Goal: Navigation & Orientation: Go to known website

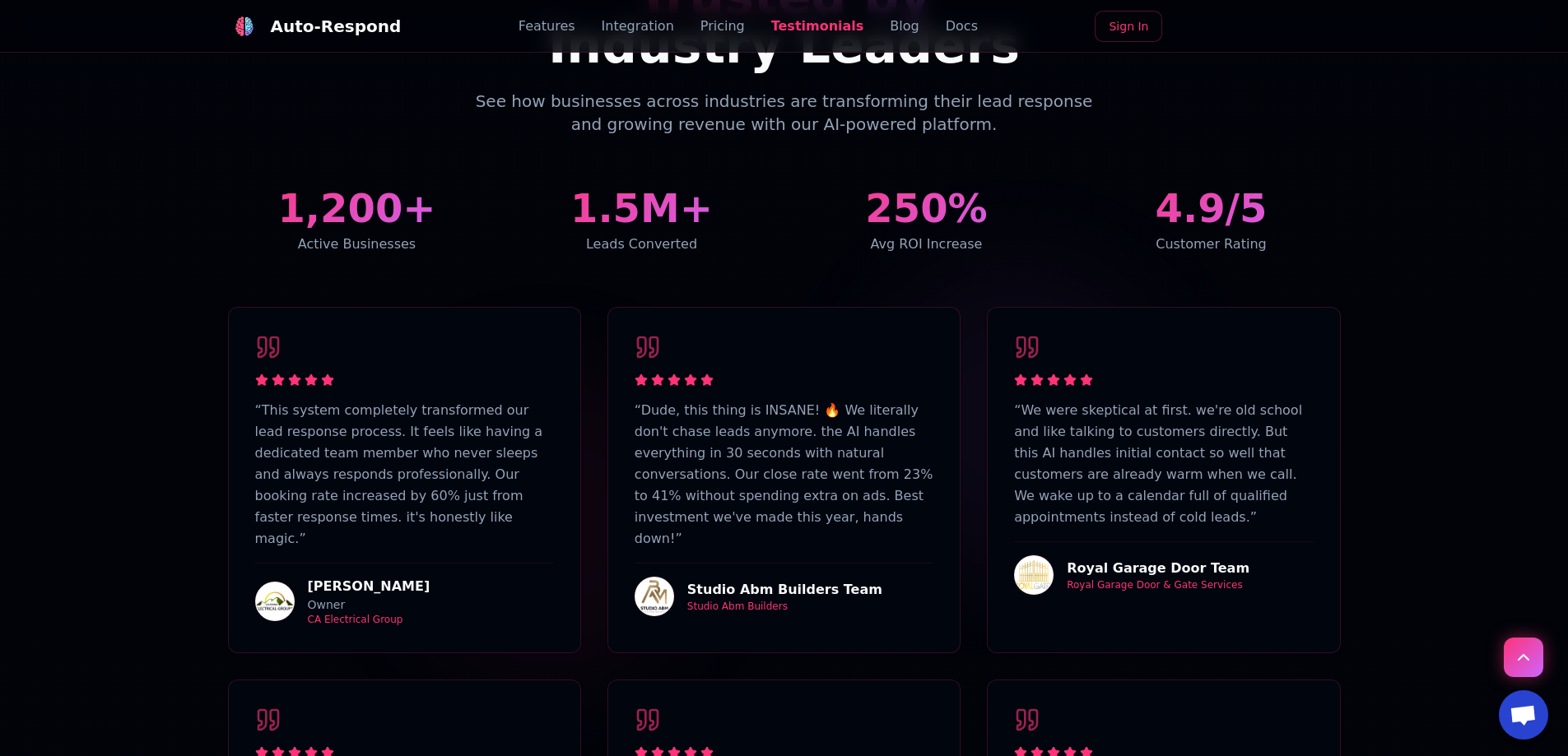
scroll to position [4444, 0]
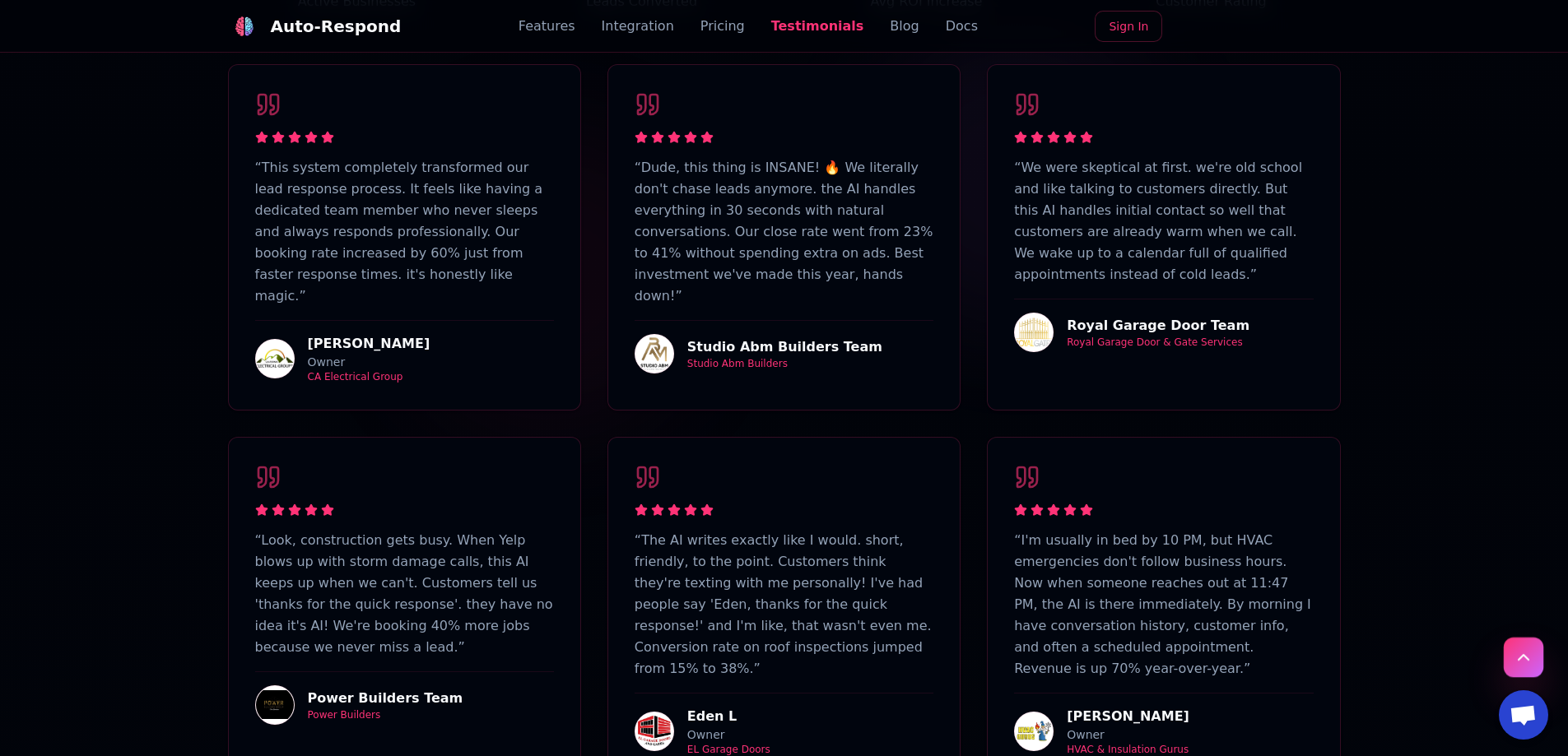
click at [1520, 664] on button "Scroll to top" at bounding box center [1524, 657] width 40 height 40
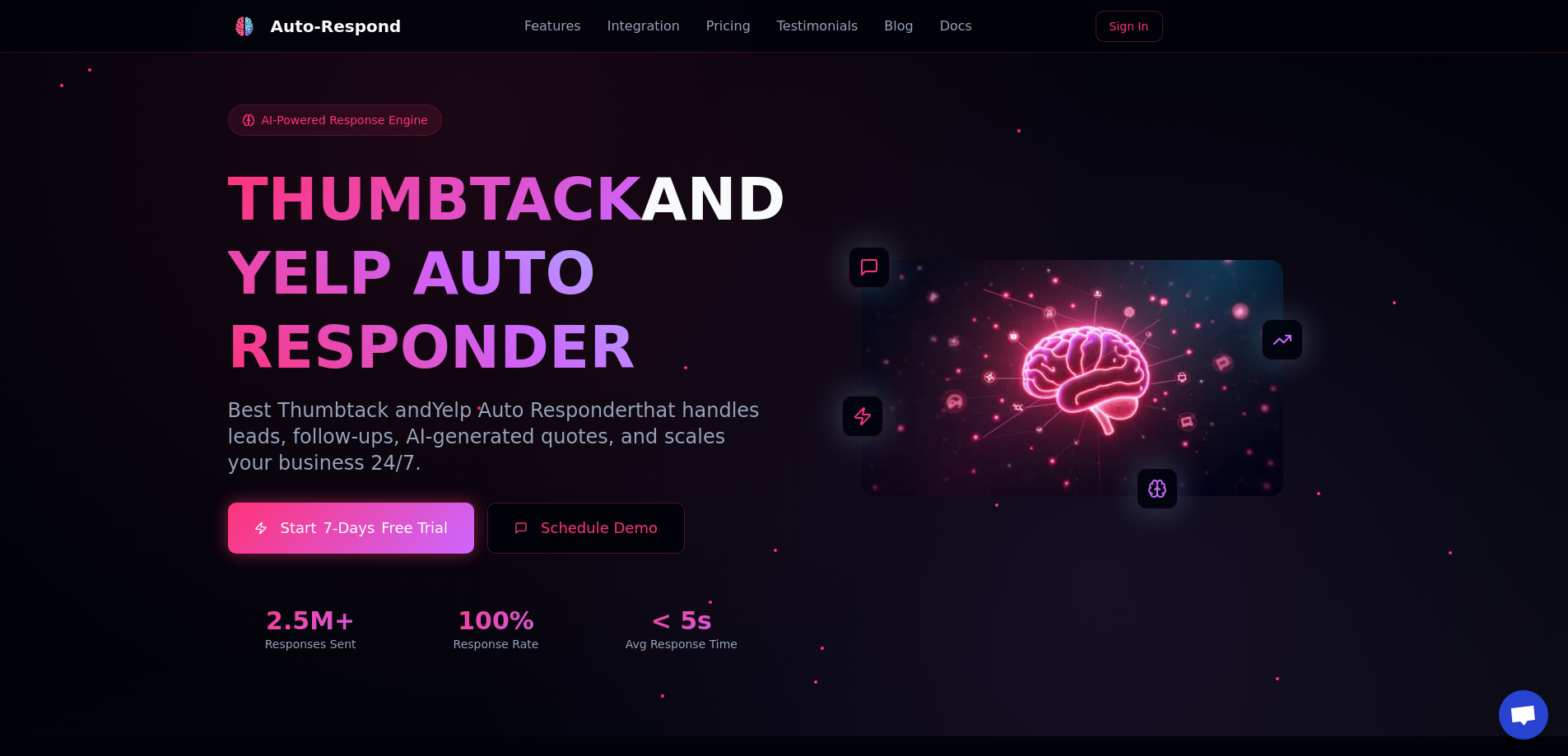
scroll to position [0, 0]
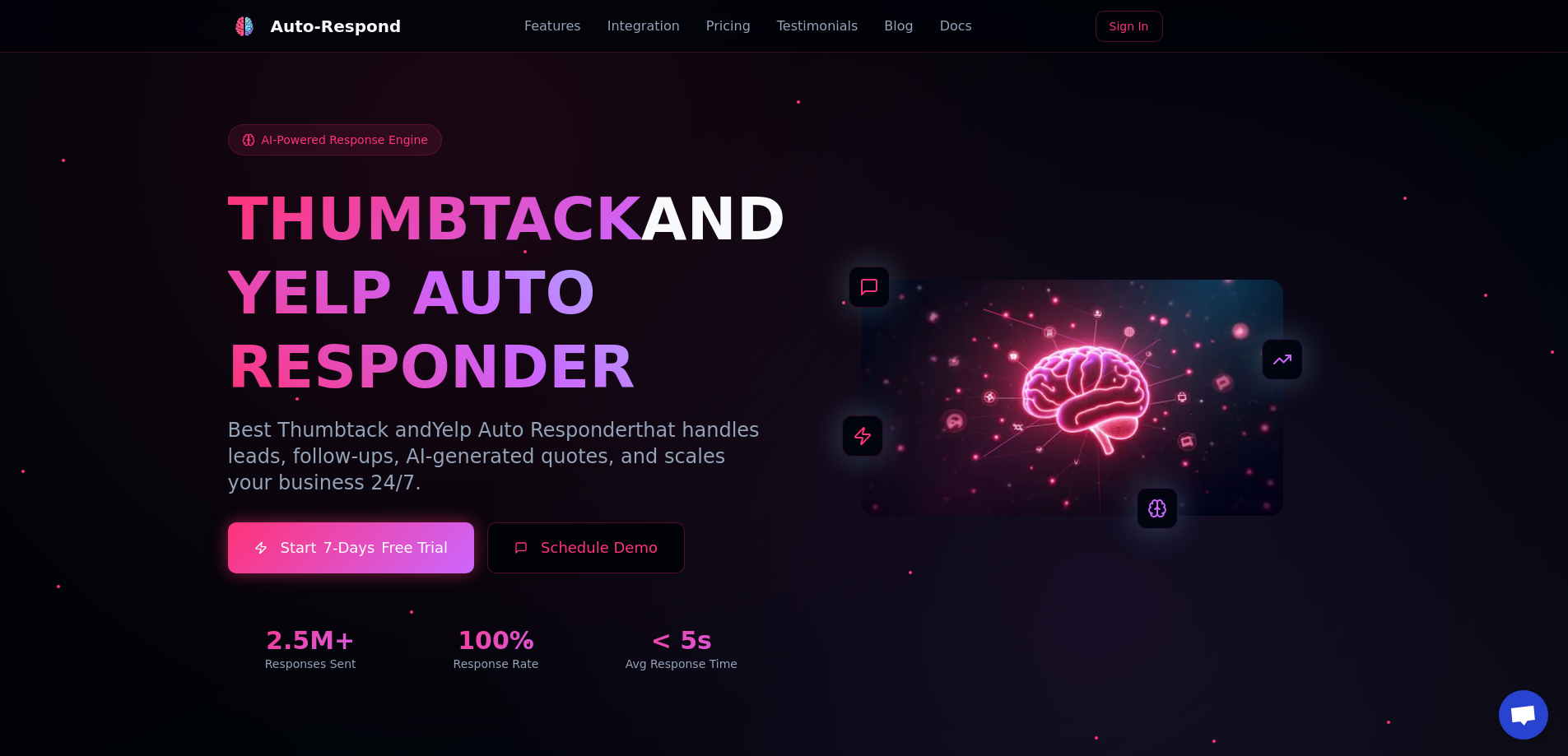
click at [588, 238] on span "THUMBTACK" at bounding box center [435, 219] width 413 height 69
